Goal: Task Accomplishment & Management: Use online tool/utility

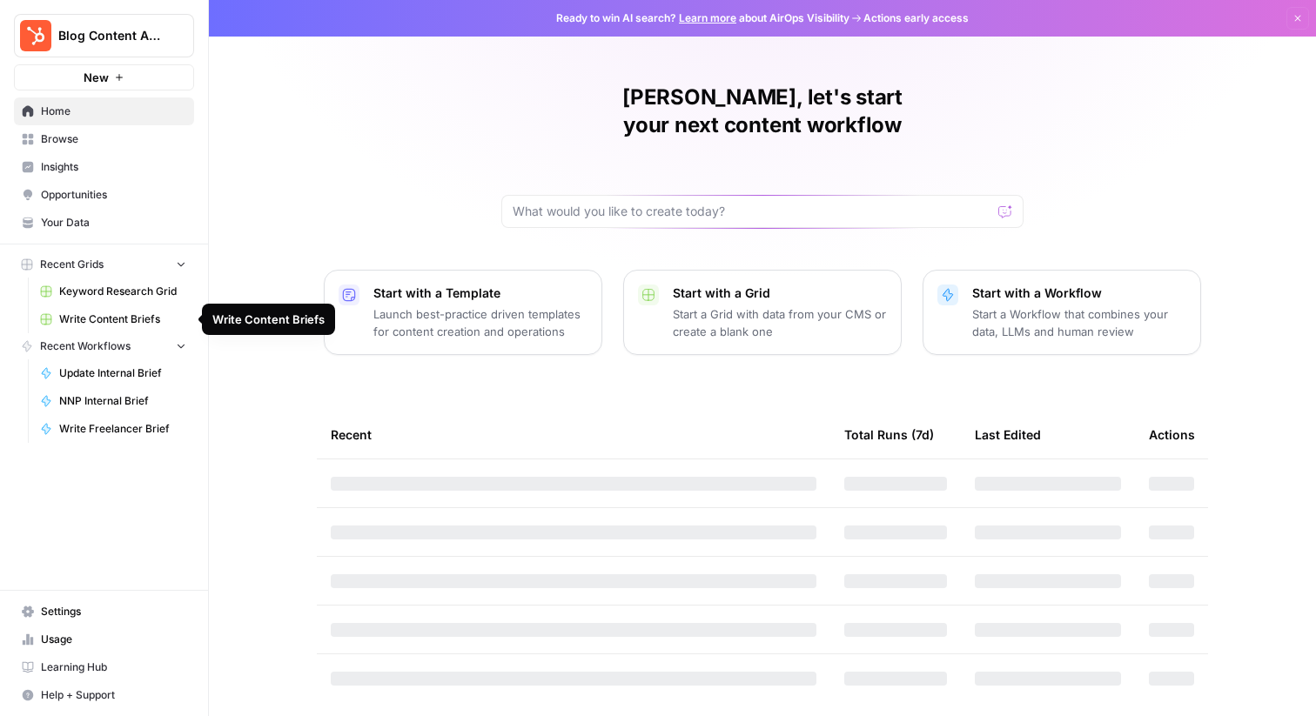
click at [117, 291] on span "Keyword Research Grid" at bounding box center [122, 292] width 127 height 16
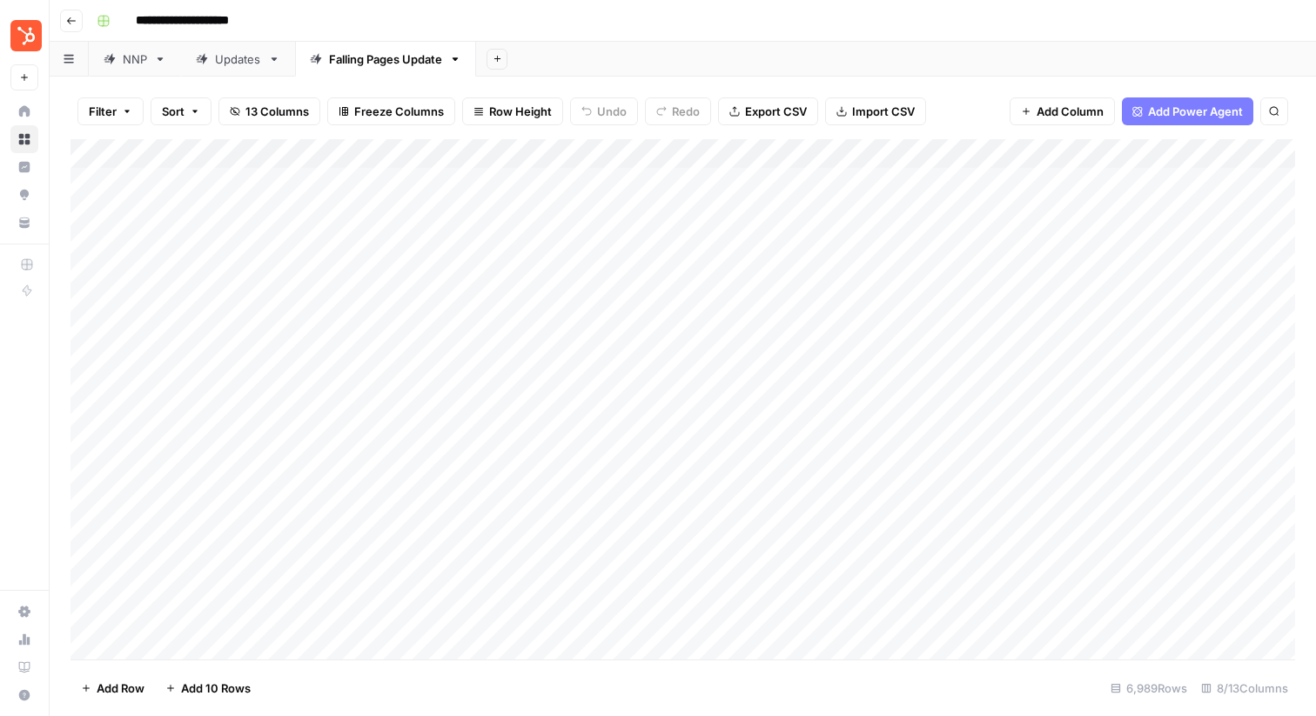
click at [134, 51] on div "NNP" at bounding box center [135, 58] width 24 height 17
click at [359, 65] on div "Falling Pages Update" at bounding box center [385, 58] width 113 height 17
click at [228, 64] on div "Updates" at bounding box center [238, 58] width 46 height 17
click at [124, 61] on div "NNP" at bounding box center [135, 58] width 24 height 17
click at [366, 64] on div "Falling Pages Update" at bounding box center [385, 58] width 113 height 17
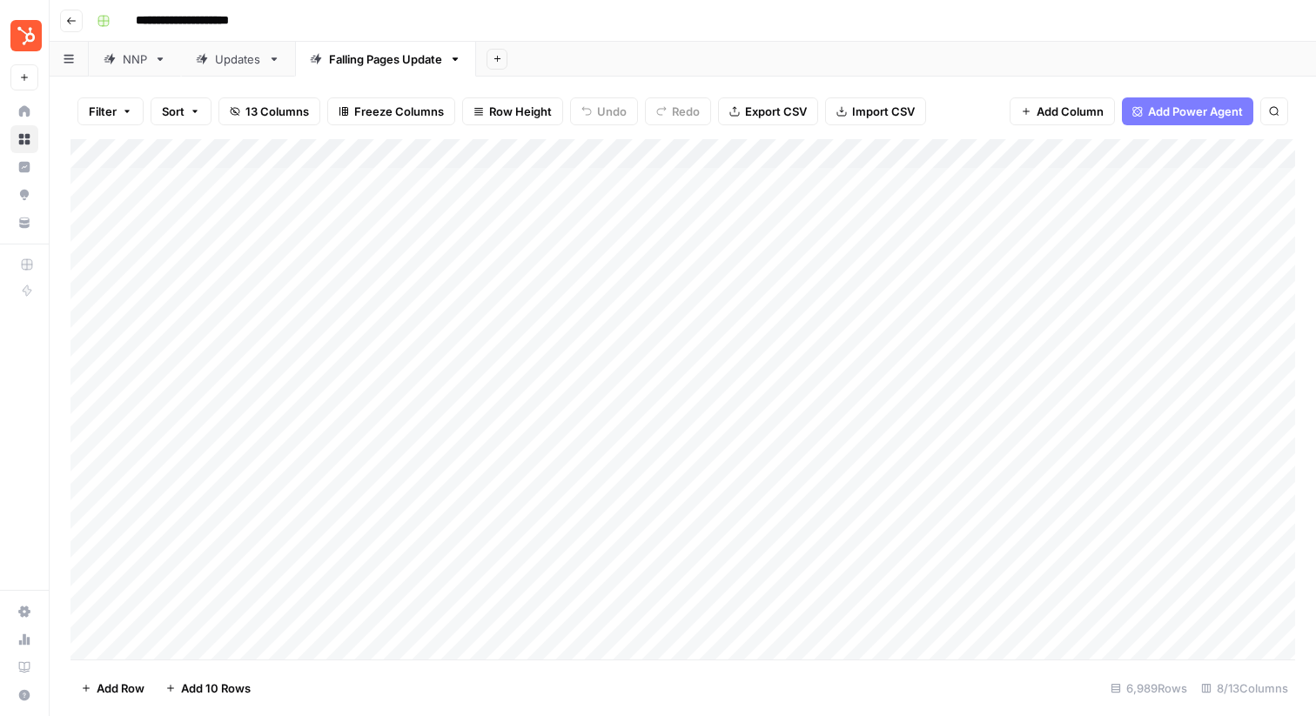
click at [234, 55] on div "Updates" at bounding box center [238, 58] width 46 height 17
click at [129, 57] on div "NNP" at bounding box center [135, 58] width 24 height 17
click at [255, 329] on div "Add Column" at bounding box center [682, 286] width 1224 height 294
click at [1134, 333] on div "Add Column" at bounding box center [682, 286] width 1224 height 294
click at [385, 55] on div "Falling Pages Update" at bounding box center [385, 58] width 113 height 17
